Goal: Navigation & Orientation: Find specific page/section

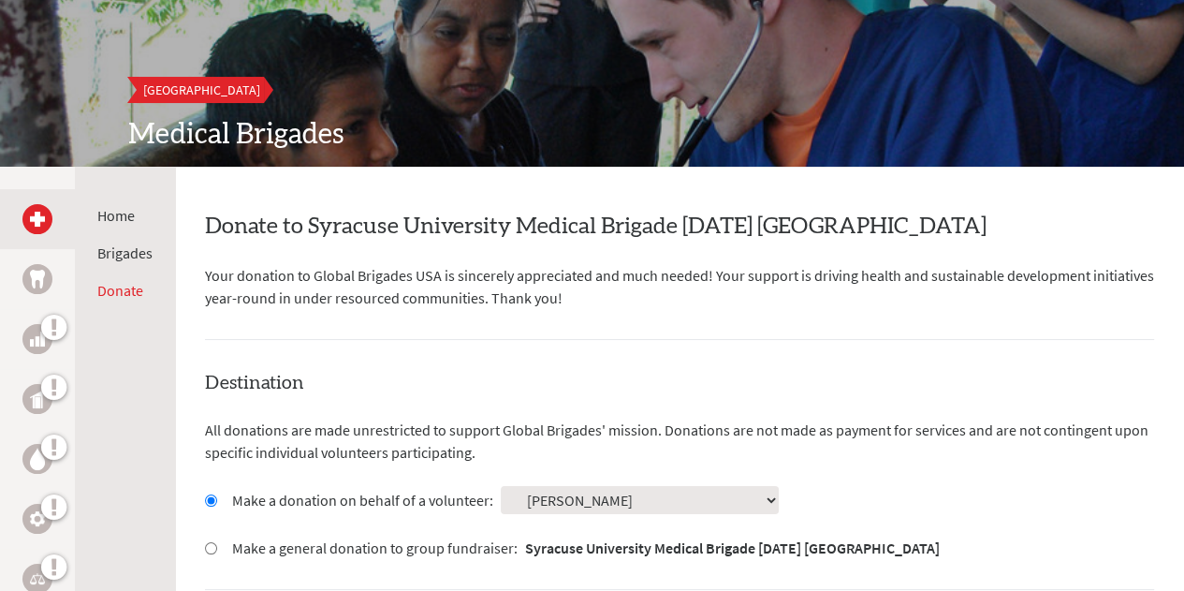
scroll to position [169, 0]
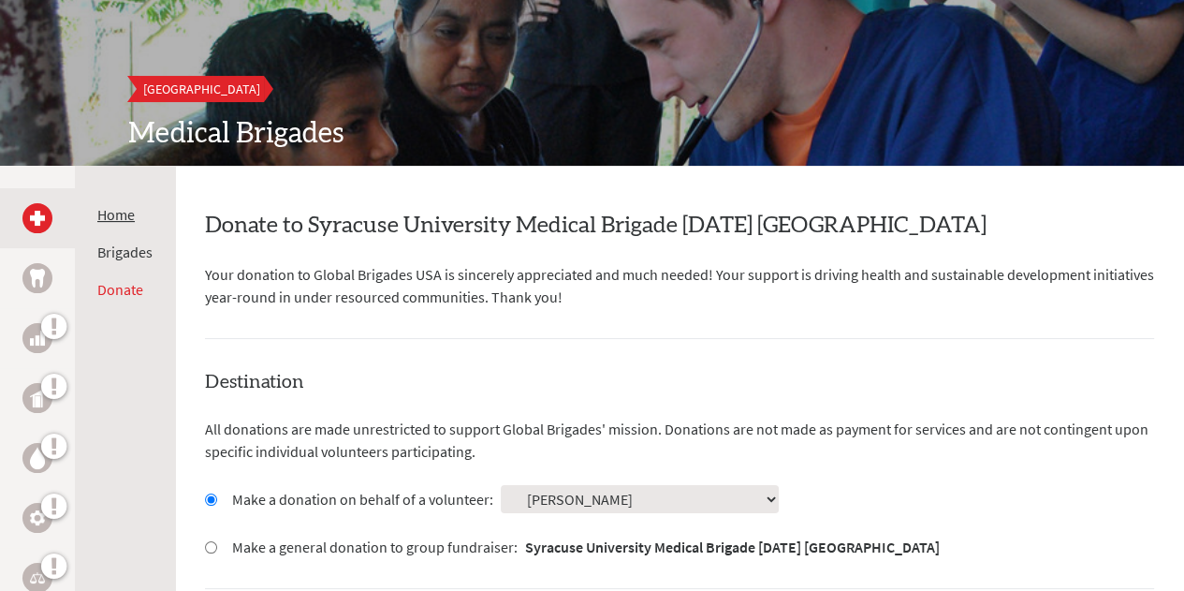
click at [112, 216] on link "Home" at bounding box center [115, 214] width 37 height 19
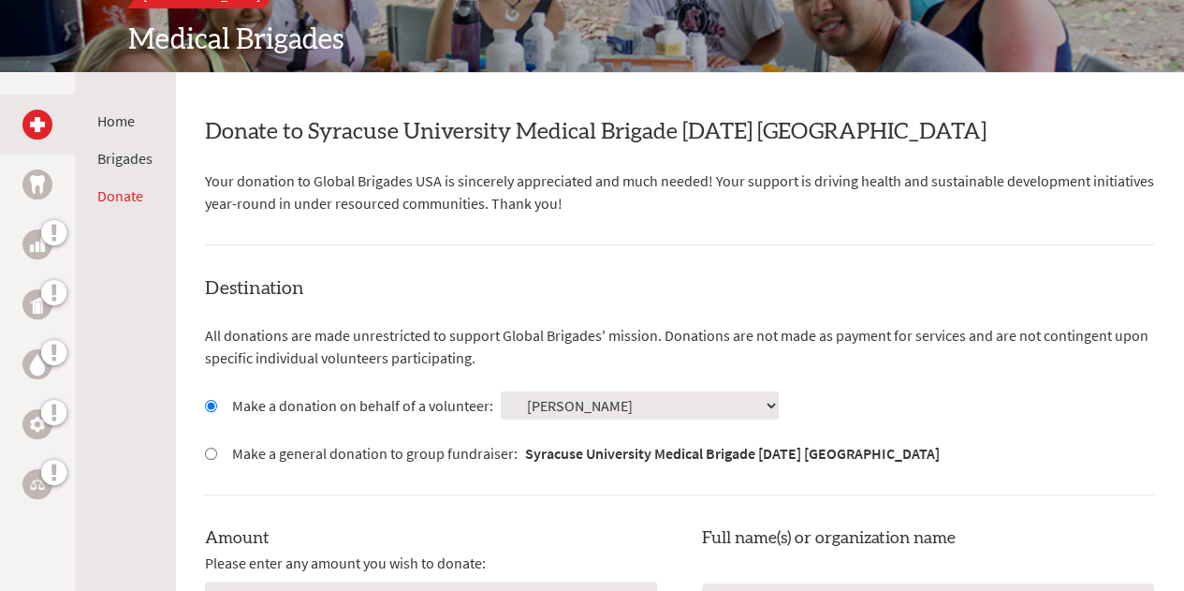
scroll to position [256, 0]
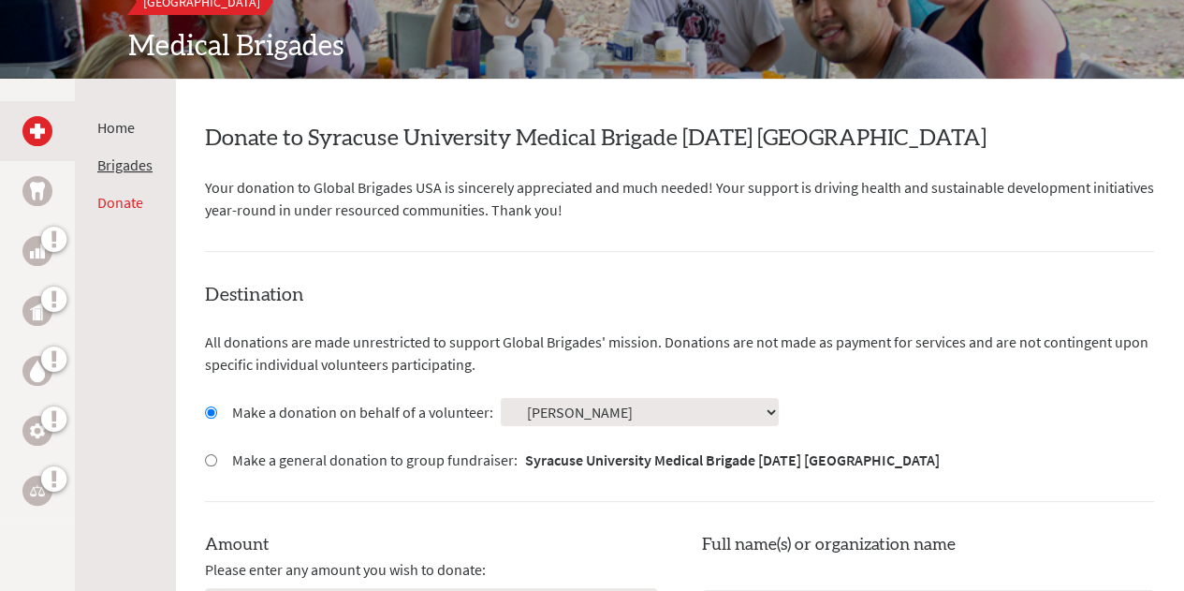
click at [117, 175] on li "Brigades" at bounding box center [124, 165] width 55 height 22
click at [115, 162] on link "Brigades" at bounding box center [124, 164] width 55 height 19
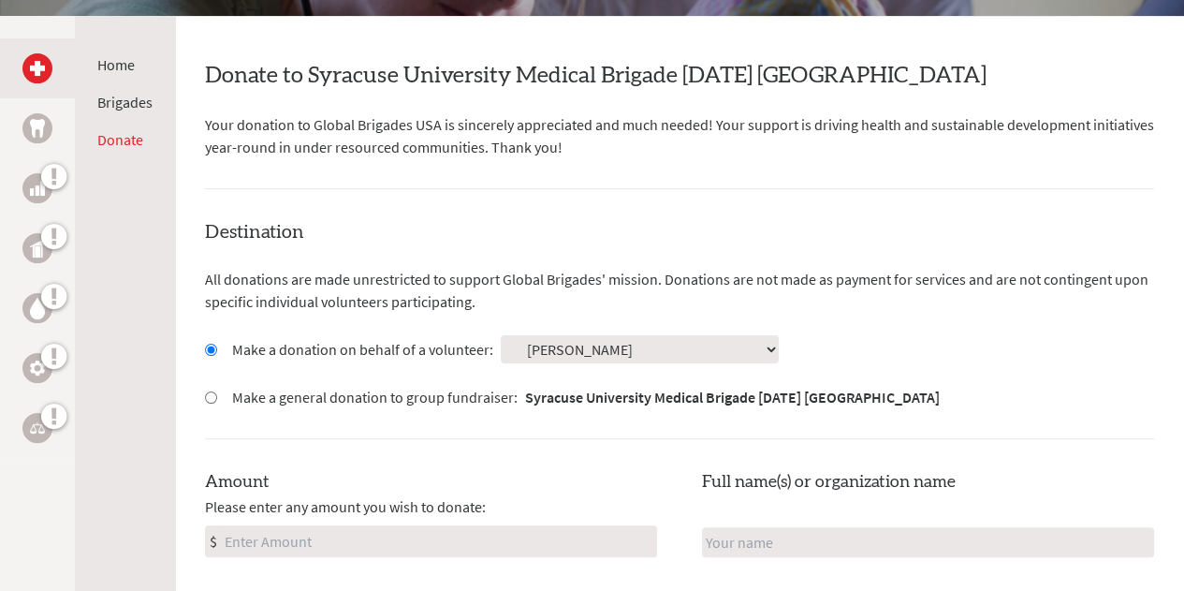
scroll to position [316, 0]
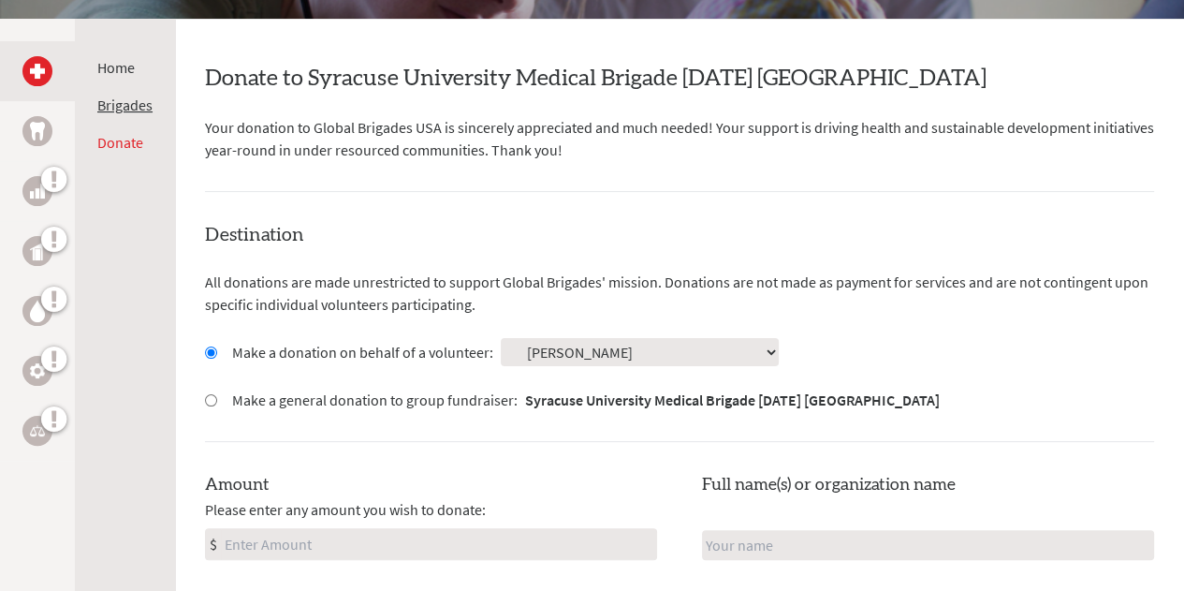
click at [125, 102] on link "Brigades" at bounding box center [124, 105] width 55 height 19
